Goal: Transaction & Acquisition: Purchase product/service

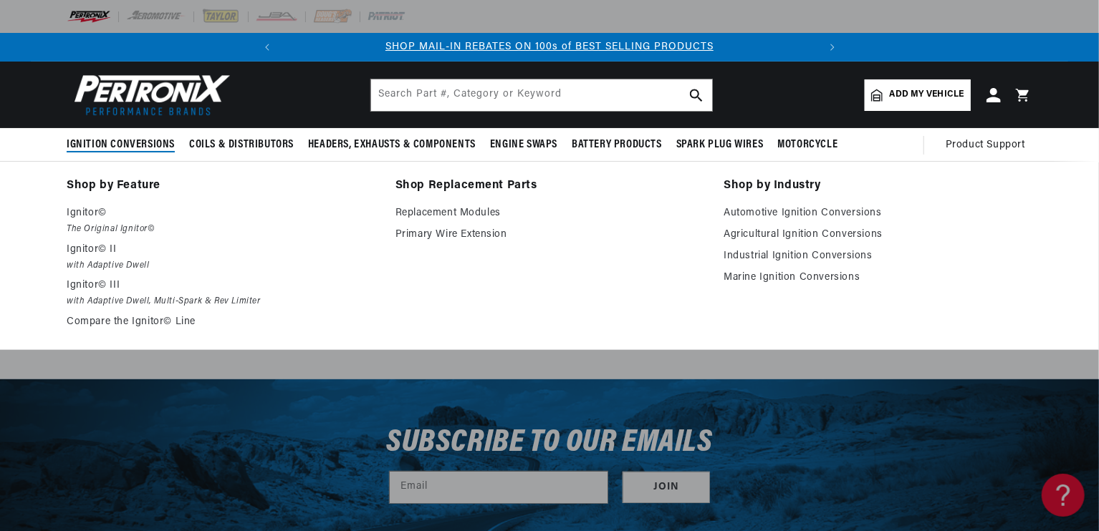
click at [125, 140] on span "Ignition Conversions" at bounding box center [121, 145] width 108 height 15
click at [87, 210] on p "Ignitor©" at bounding box center [221, 213] width 309 height 17
click at [89, 211] on p "Ignitor©" at bounding box center [221, 213] width 309 height 17
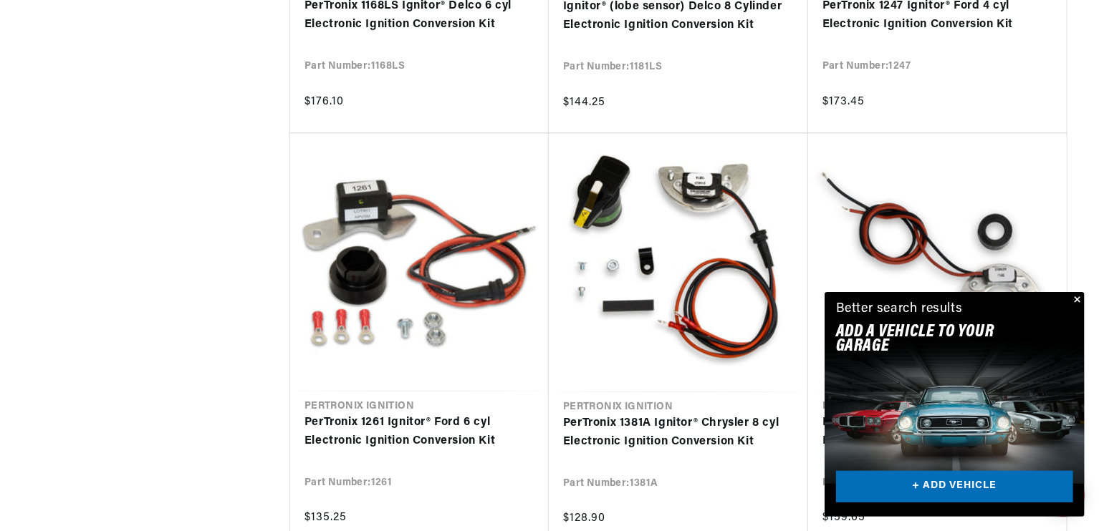
scroll to position [1553, 0]
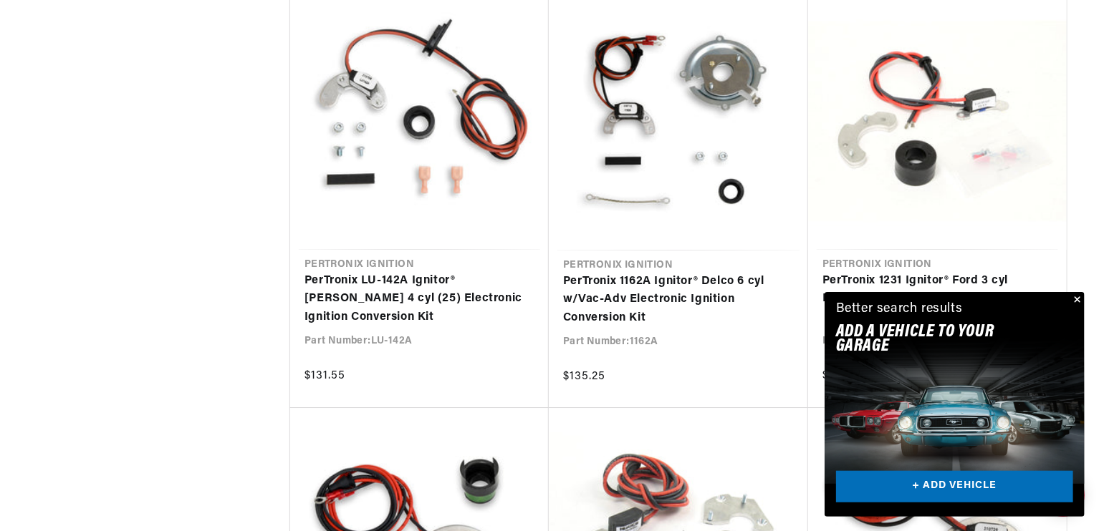
scroll to position [2108, 0]
click at [1080, 297] on button "Close" at bounding box center [1075, 300] width 17 height 17
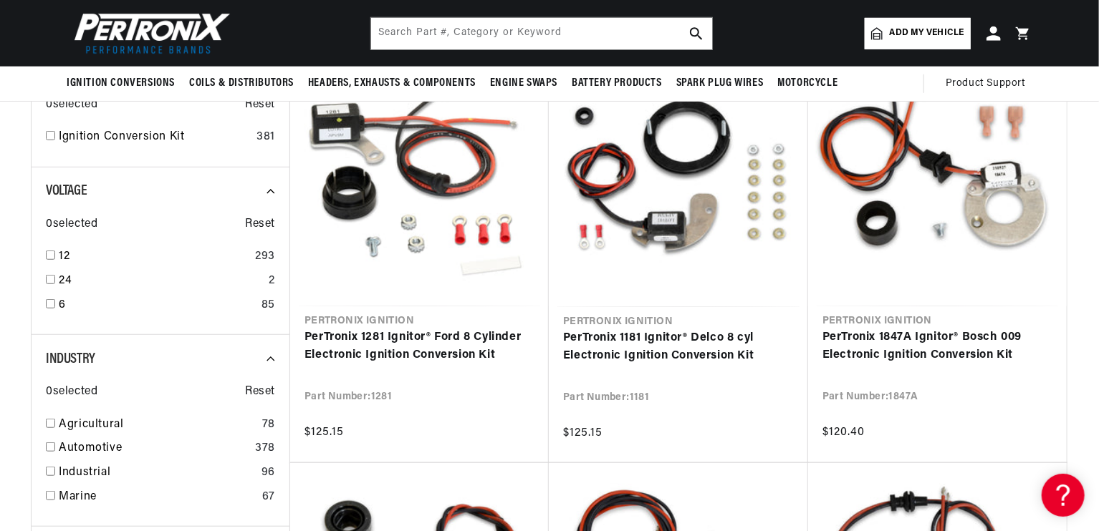
scroll to position [0, 0]
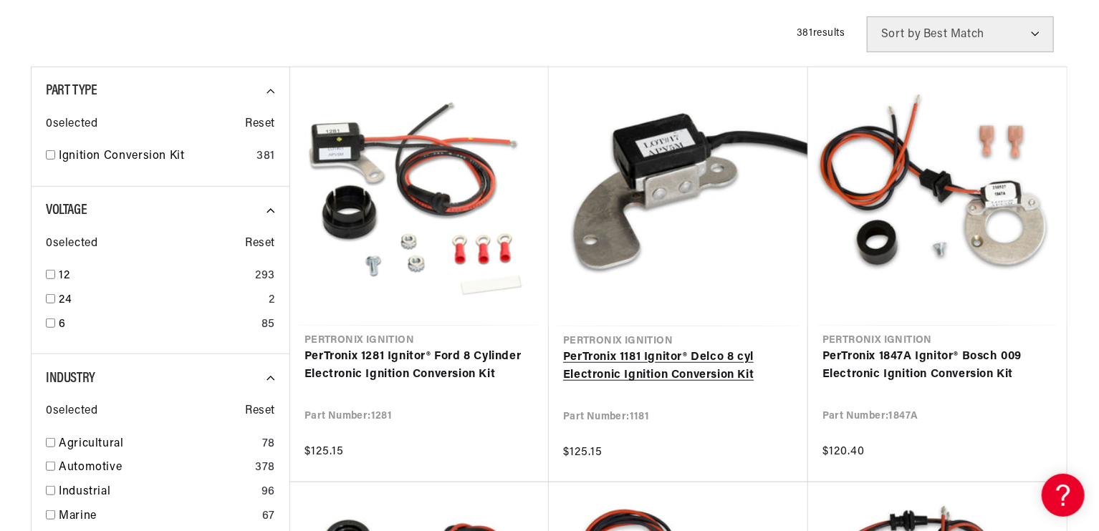
click at [653, 360] on link "PerTronix 1181 Ignitor® Delco 8 cyl Electronic Ignition Conversion Kit" at bounding box center [678, 367] width 231 height 37
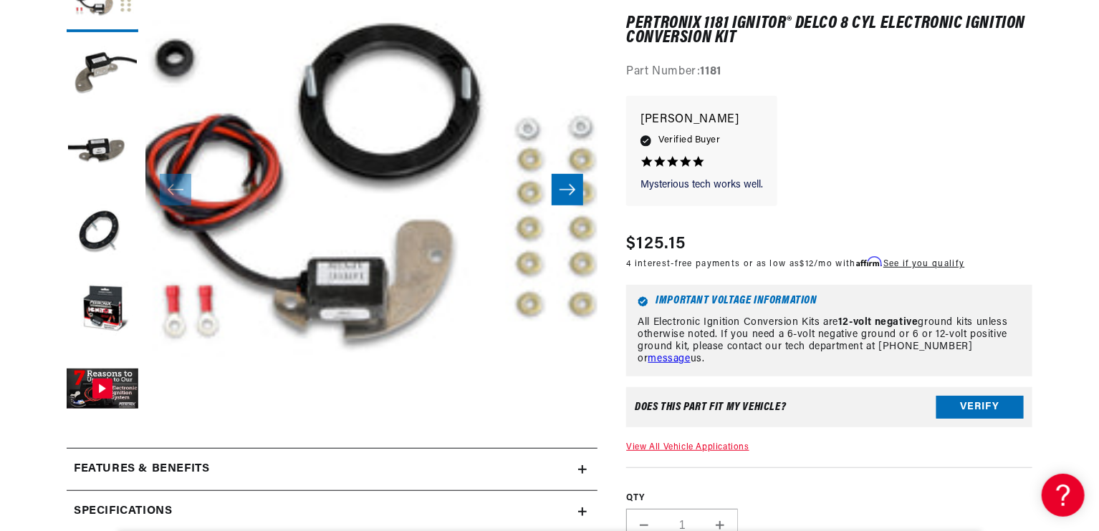
scroll to position [0, 534]
click at [578, 185] on button "Slide right" at bounding box center [567, 190] width 32 height 32
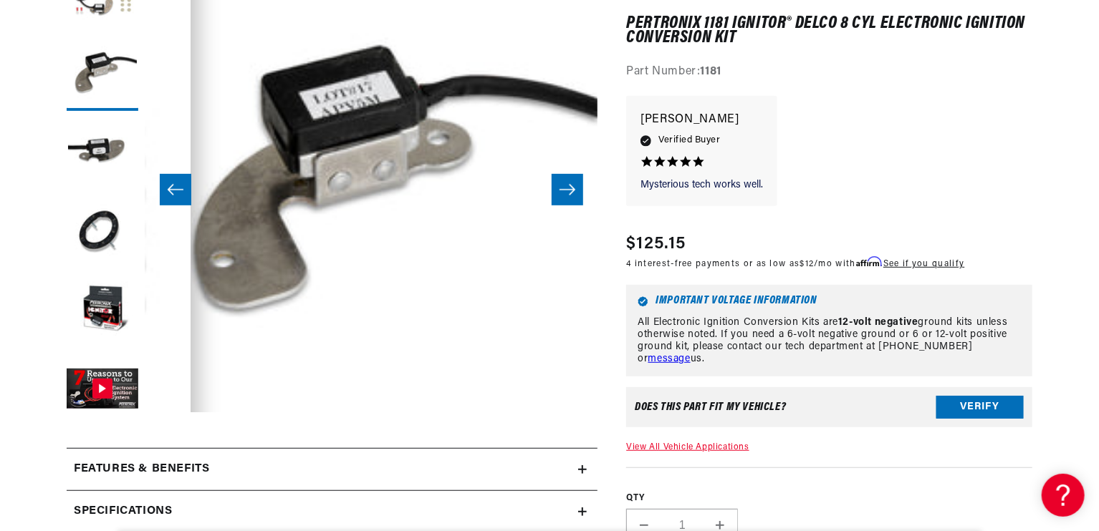
click at [578, 185] on button "Slide right" at bounding box center [567, 190] width 32 height 32
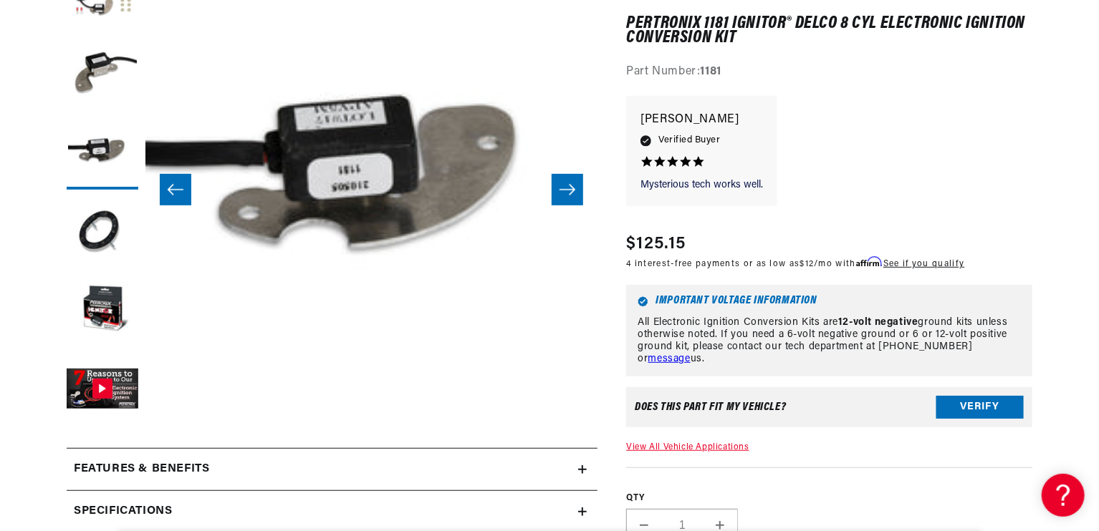
scroll to position [0, 0]
click at [578, 185] on button "Slide right" at bounding box center [567, 190] width 32 height 32
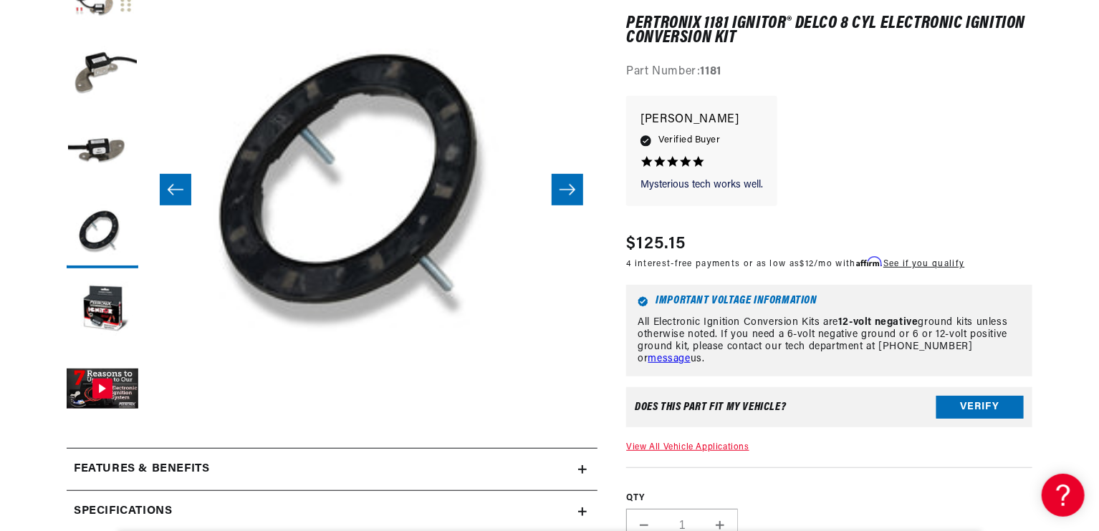
click at [578, 185] on button "Slide right" at bounding box center [567, 190] width 32 height 32
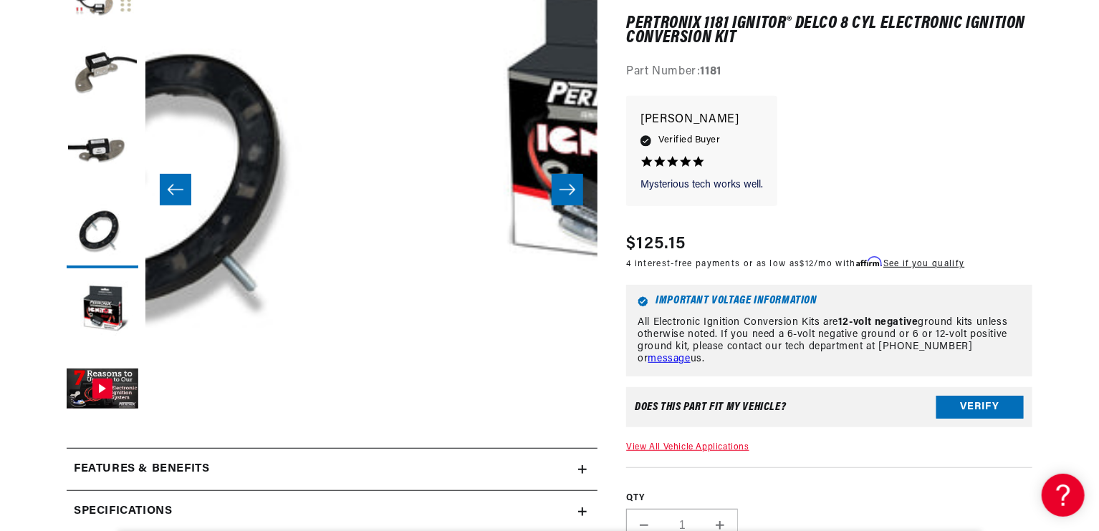
scroll to position [0, 1808]
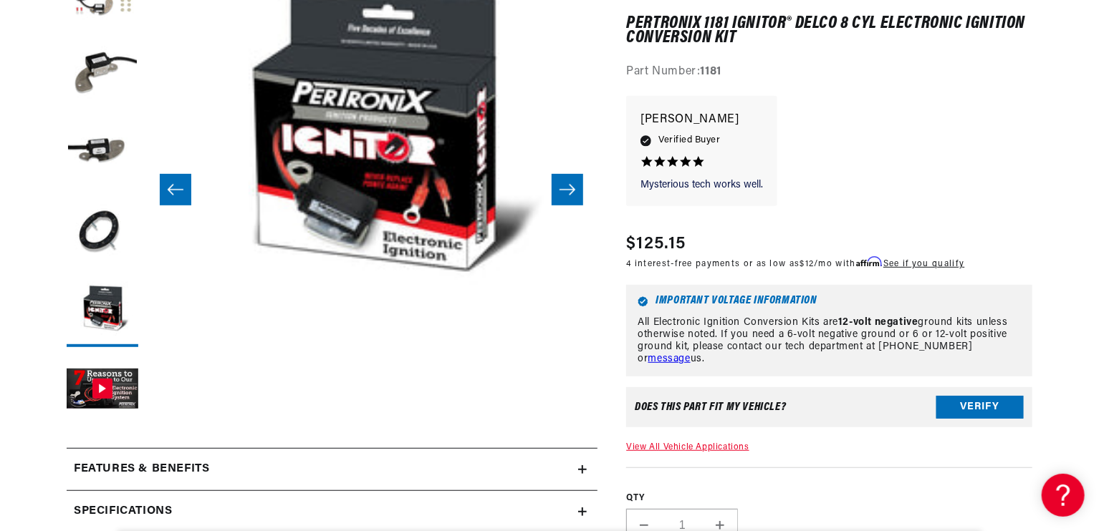
click at [578, 185] on button "Slide right" at bounding box center [567, 190] width 32 height 32
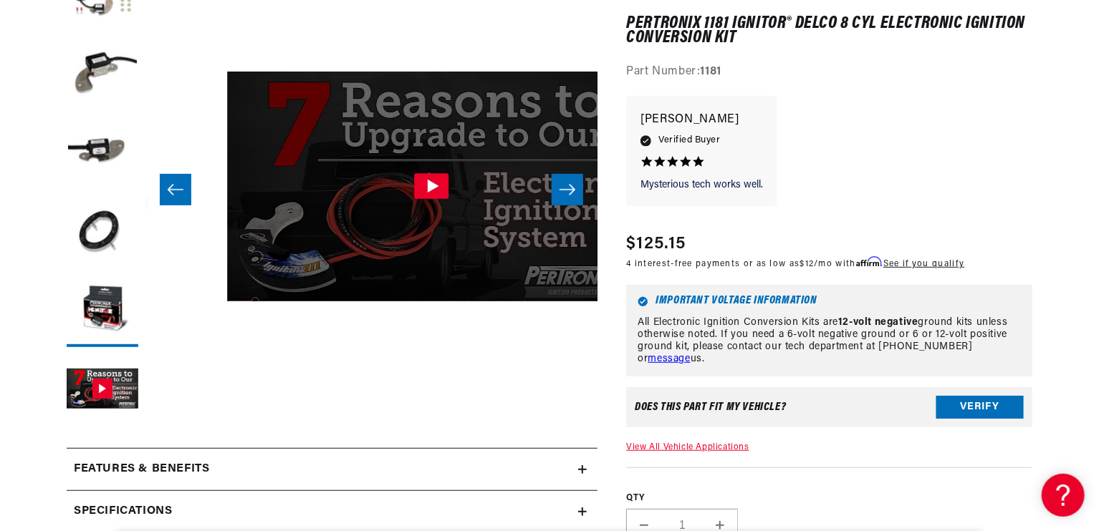
scroll to position [0, 2260]
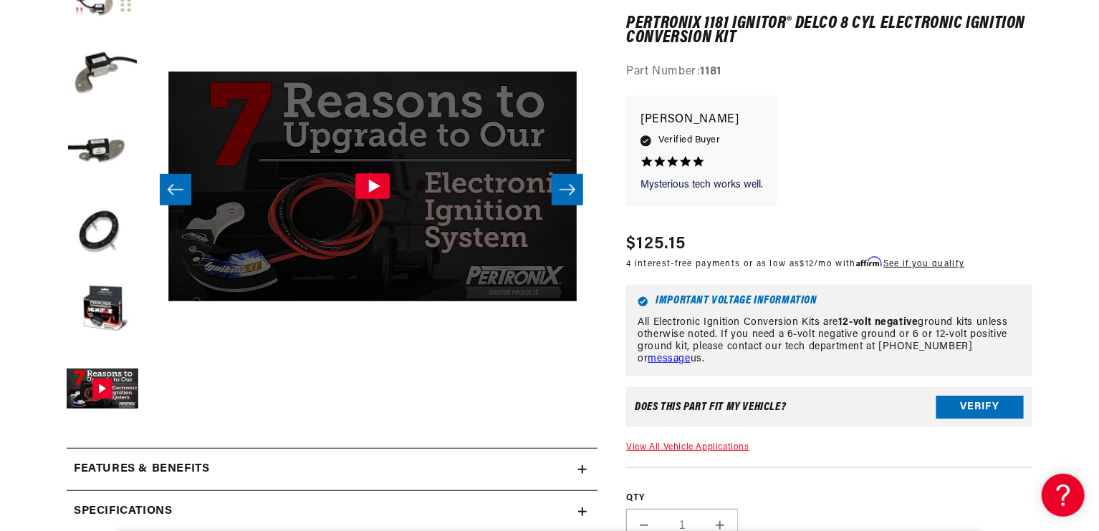
drag, startPoint x: 578, startPoint y: 185, endPoint x: 367, endPoint y: 183, distance: 211.3
click at [367, 183] on slider-component "Skip to product information Open media 1 in modal Open media 2 in modal Open me…" at bounding box center [371, 190] width 452 height 459
click at [367, 183] on icon "Gallery Viewer" at bounding box center [372, 187] width 34 height 26
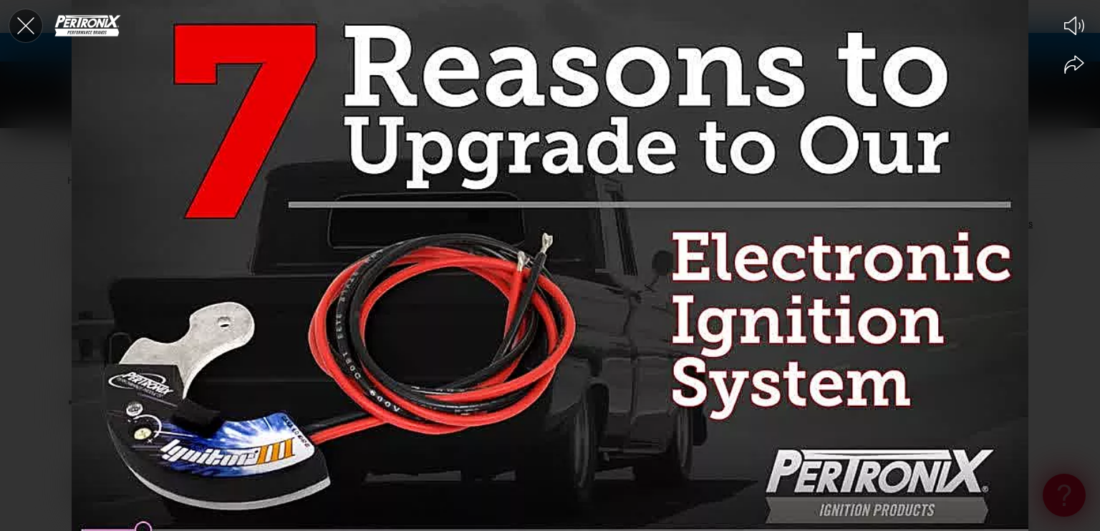
scroll to position [0, 476]
click at [26, 26] on icon "Close the video player" at bounding box center [25, 25] width 17 height 17
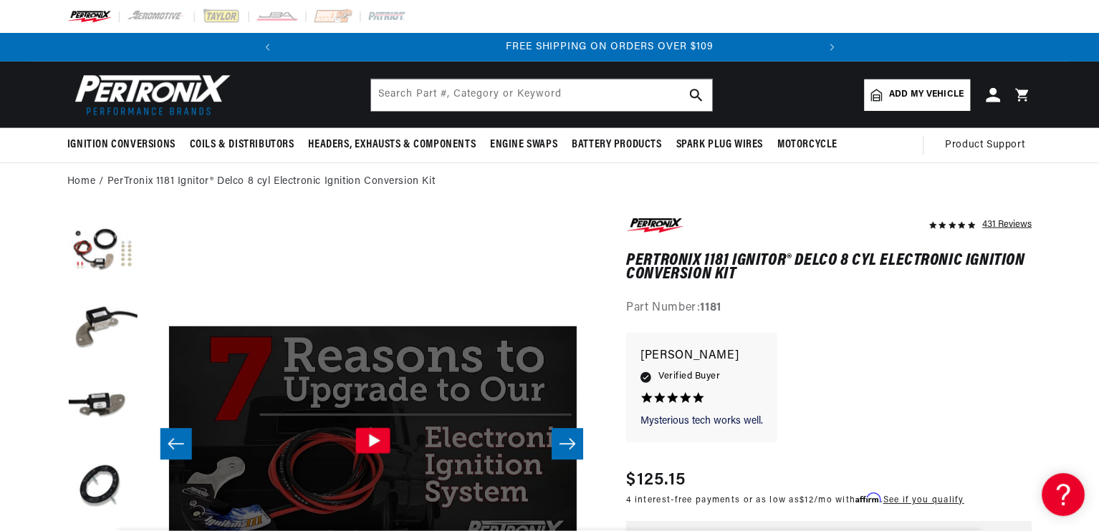
scroll to position [0, 0]
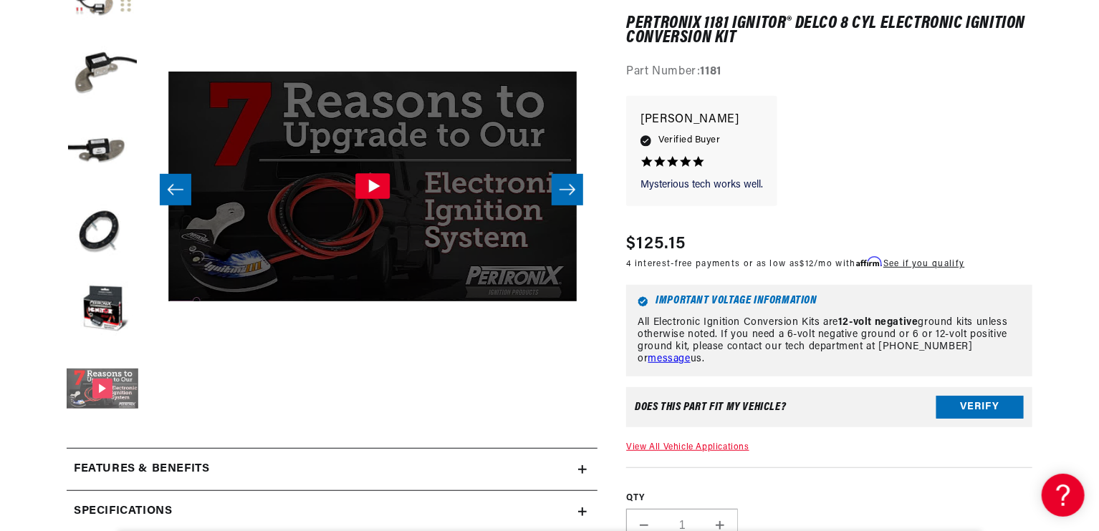
click at [99, 385] on button "Gallery Viewer" at bounding box center [103, 391] width 72 height 72
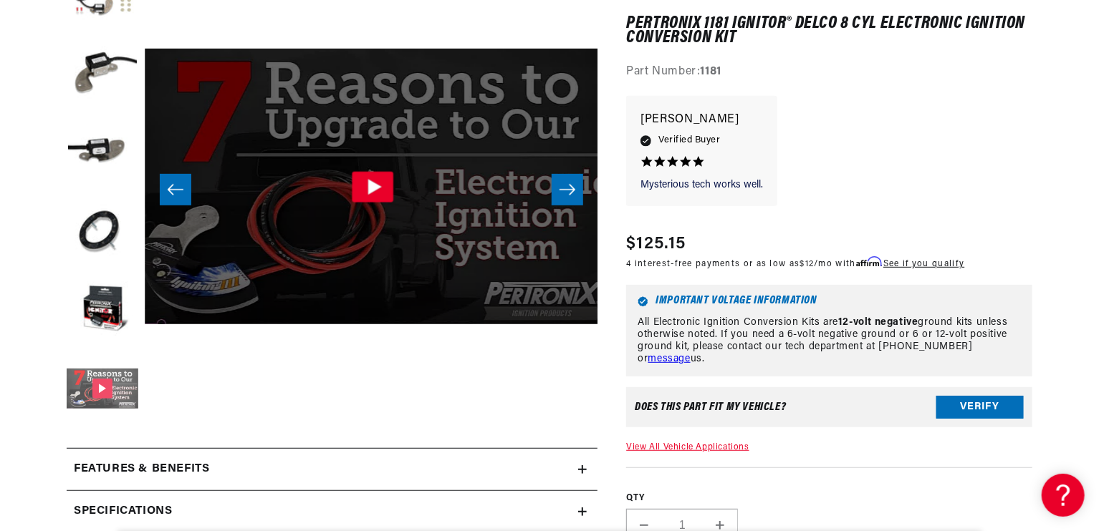
click at [99, 385] on button "Gallery Viewer" at bounding box center [103, 391] width 72 height 72
